Goal: Information Seeking & Learning: Understand process/instructions

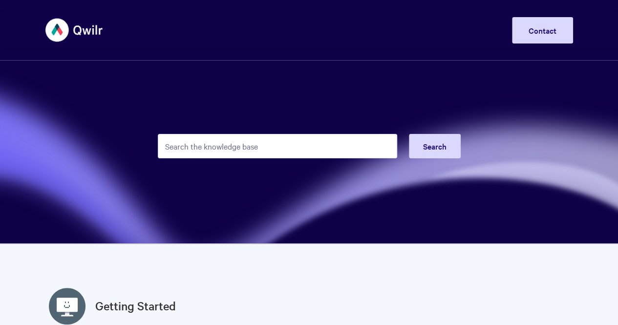
click at [219, 147] on input "Search the knowledge base" at bounding box center [277, 146] width 239 height 24
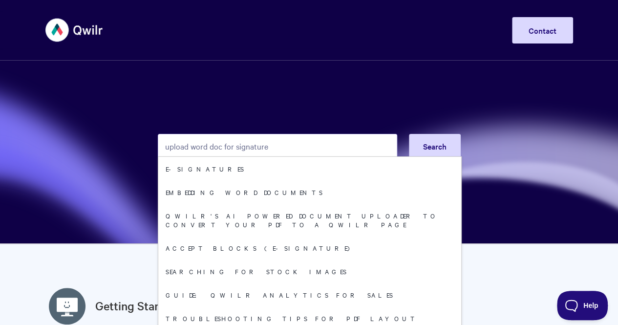
type input "upload word doc for signature"
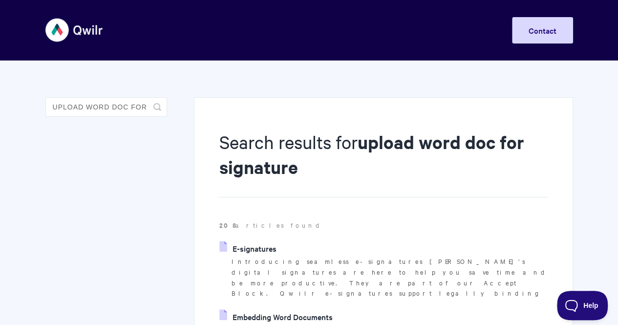
scroll to position [98, 0]
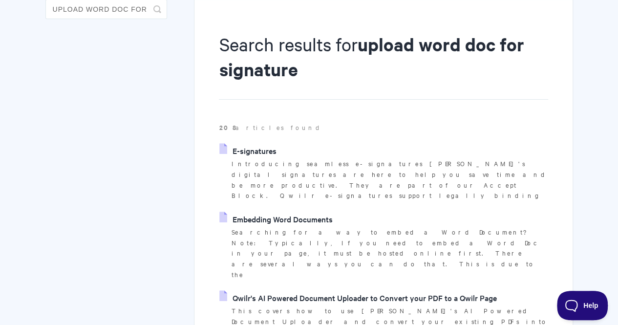
click at [255, 150] on link "E-signatures" at bounding box center [247, 150] width 57 height 15
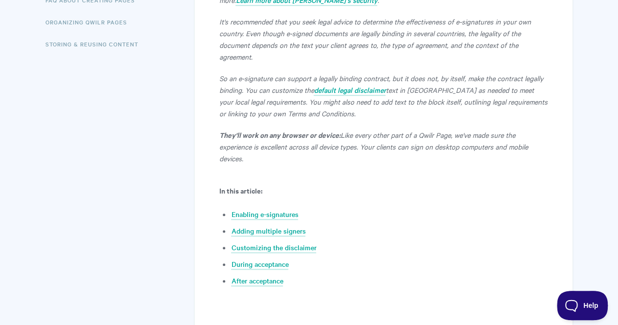
scroll to position [342, 0]
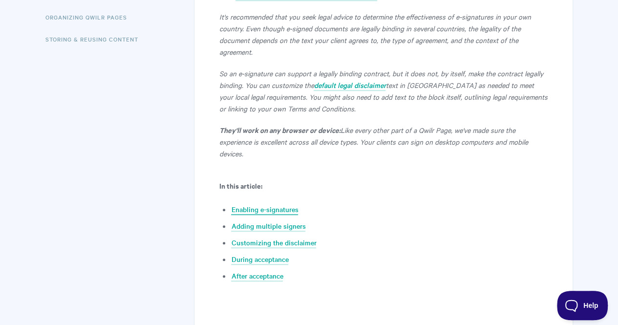
click at [286, 204] on link "Enabling e-signatures" at bounding box center [264, 209] width 67 height 11
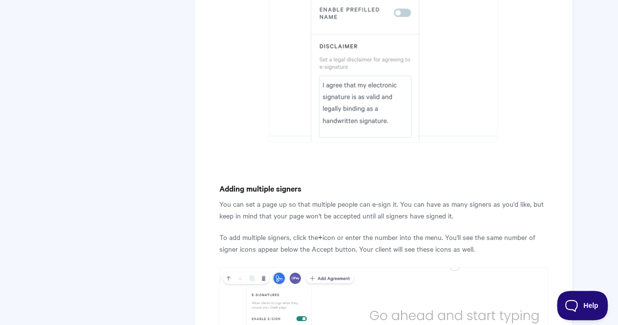
scroll to position [1244, 0]
